Goal: Communication & Community: Answer question/provide support

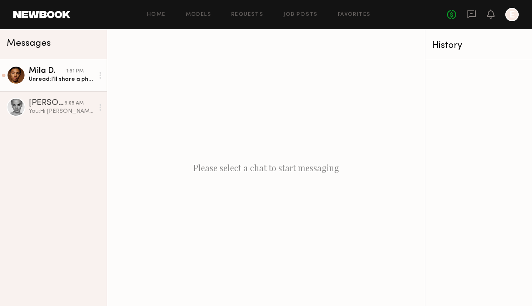
click at [52, 78] on div "Unread: I’ll share a photo in just one second!" at bounding box center [61, 79] width 65 height 8
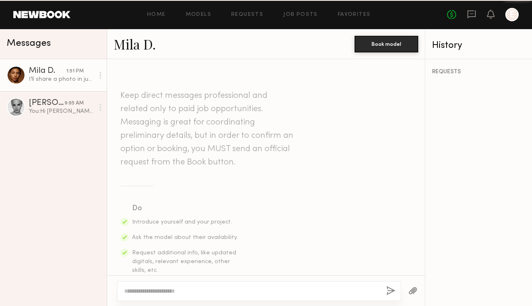
scroll to position [332, 0]
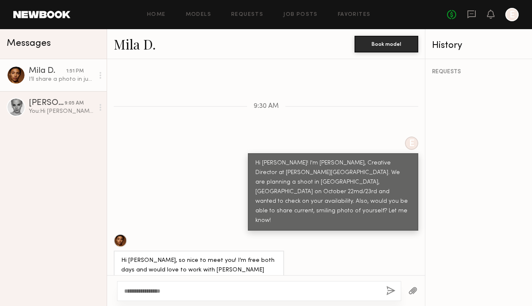
type textarea "**********"
click at [388, 291] on button "button" at bounding box center [391, 291] width 9 height 10
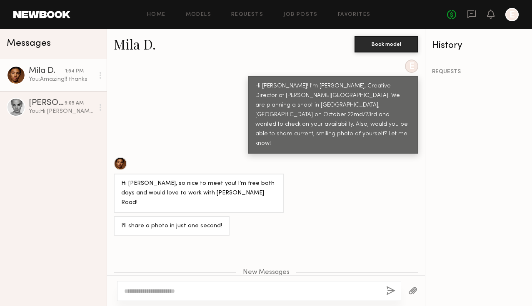
scroll to position [419, 0]
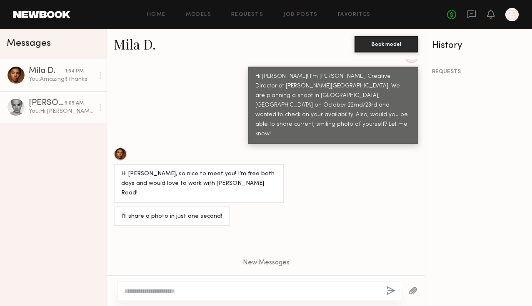
click at [38, 97] on link "[PERSON_NAME] 9:05 AM You: Hi [PERSON_NAME]! I'm [PERSON_NAME], Creative Direct…" at bounding box center [53, 107] width 107 height 32
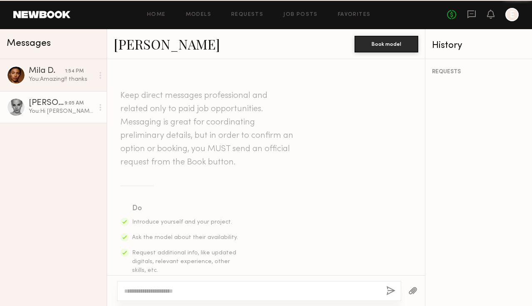
scroll to position [259, 0]
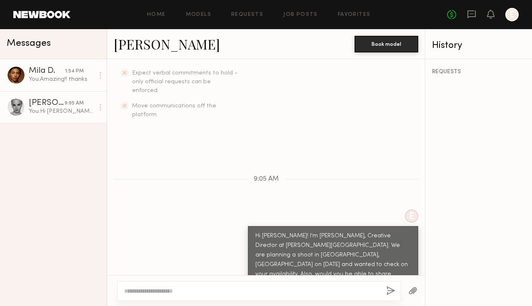
click at [66, 81] on div "You: Amazing!! thanks" at bounding box center [61, 79] width 65 height 8
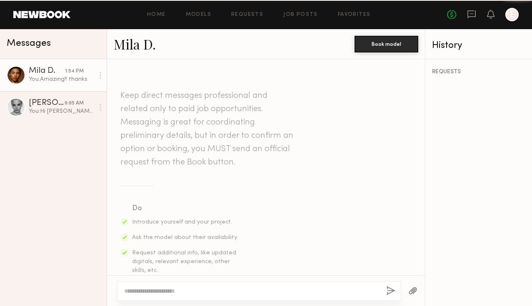
scroll to position [355, 0]
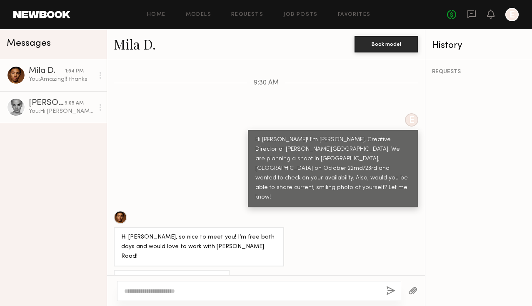
click at [52, 107] on div "[PERSON_NAME]" at bounding box center [47, 103] width 36 height 8
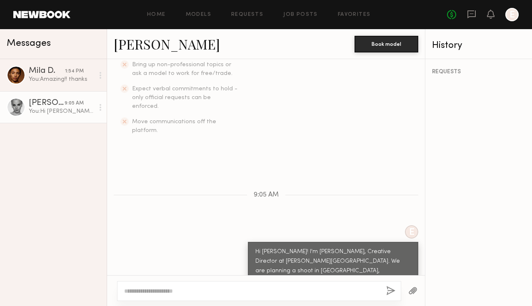
scroll to position [259, 0]
